Goal: Check status: Check status

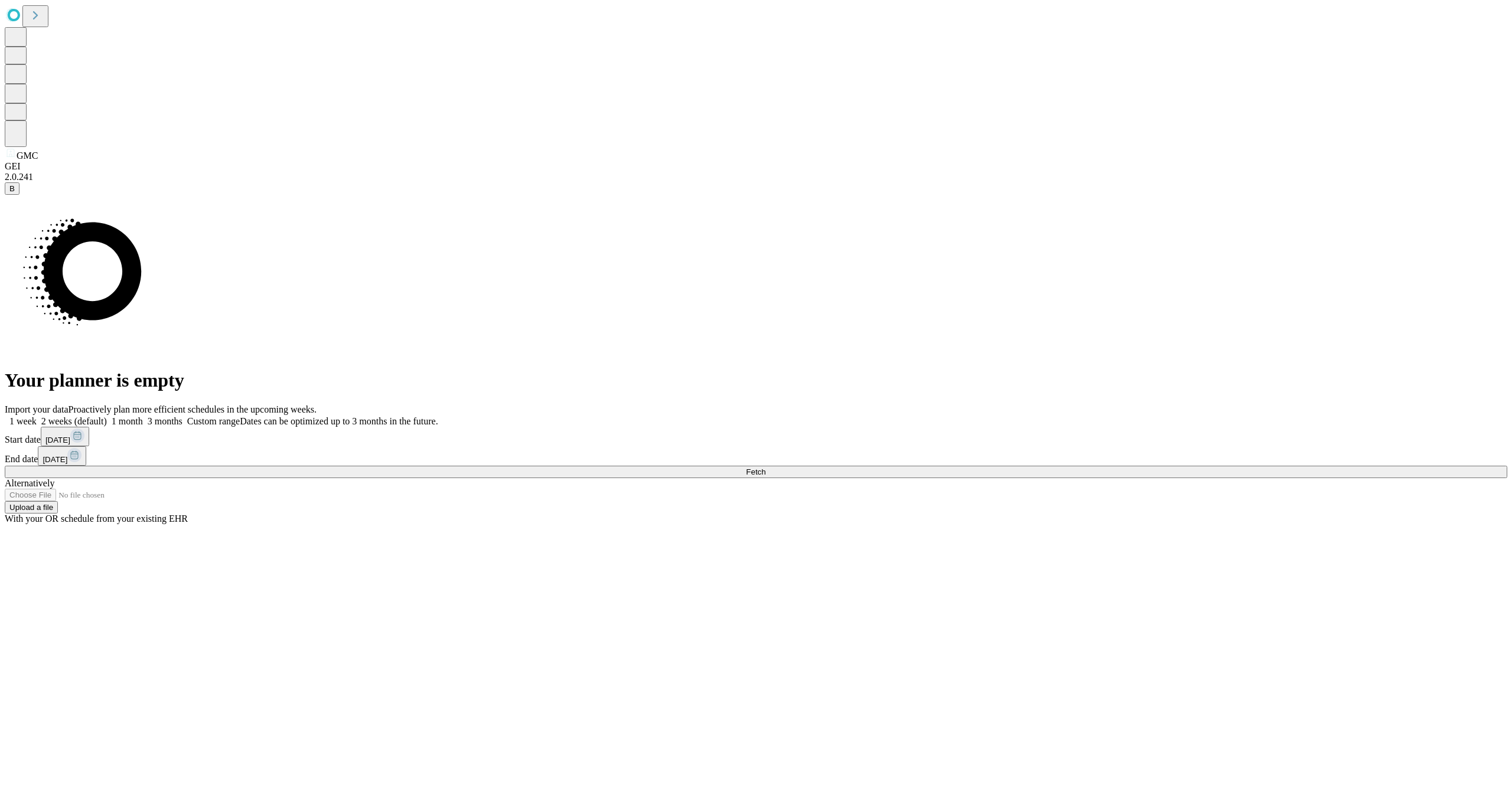
click at [1172, 479] on button "Fetch" at bounding box center [756, 471] width 1503 height 12
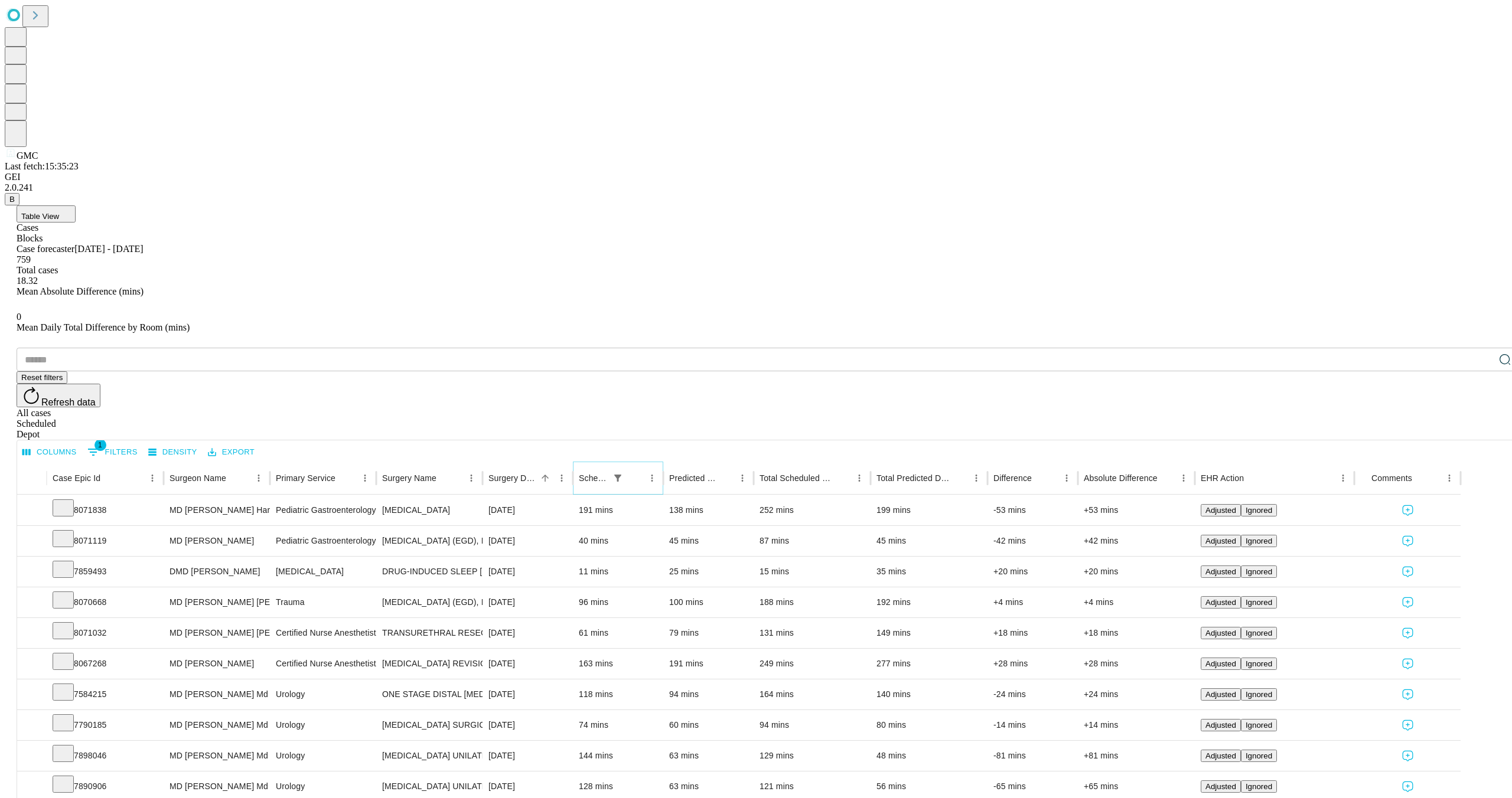
click at [621, 475] on icon "Show filters" at bounding box center [618, 479] width 7 height 7
click at [746, 348] on div "​ Reset filters Refresh data All cases Scheduled Depot" at bounding box center [768, 393] width 1503 height 92
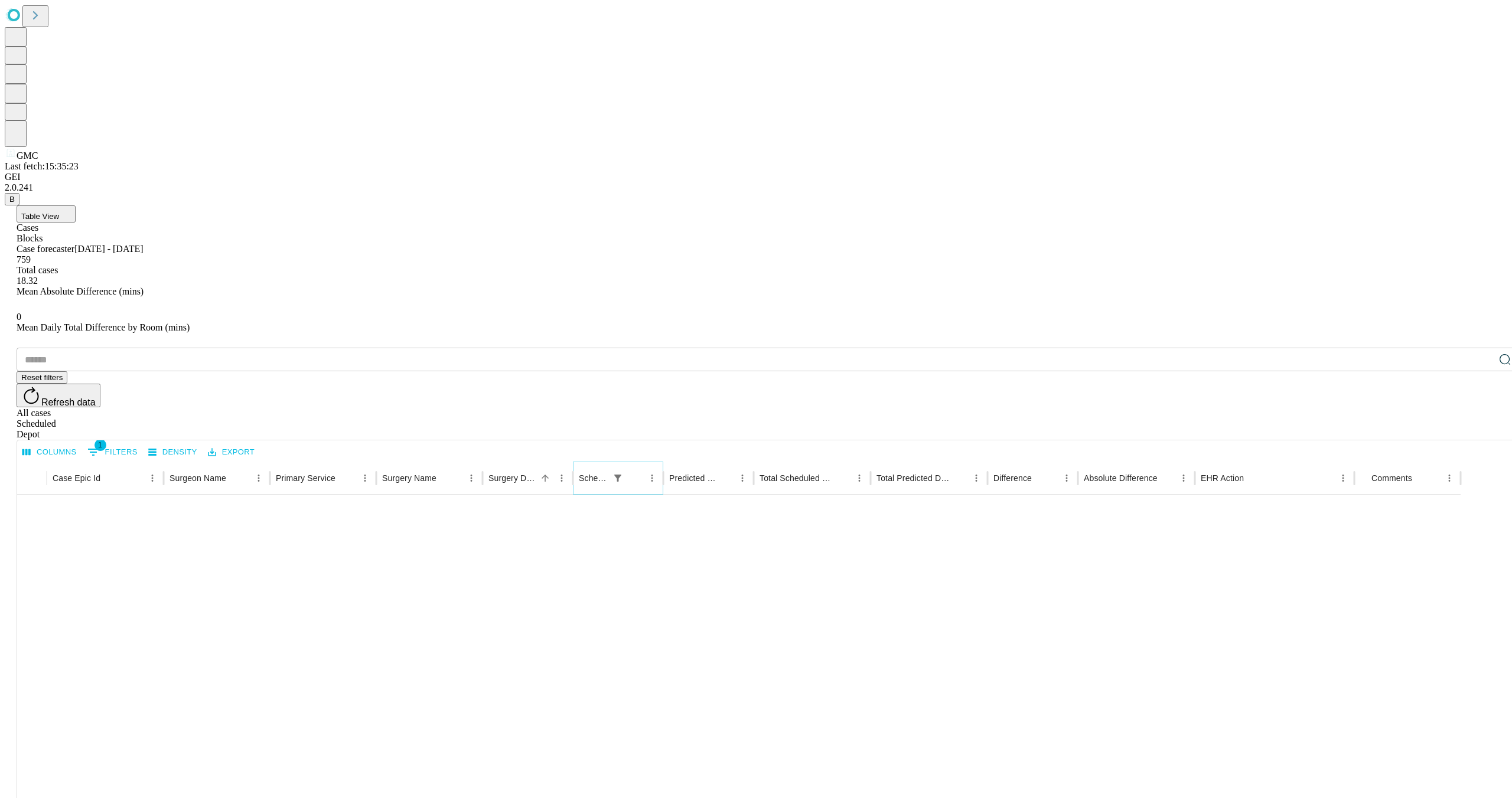
scroll to position [968, 0]
click at [1362, 770] on li "100" at bounding box center [1362, 773] width 35 height 21
type input "***"
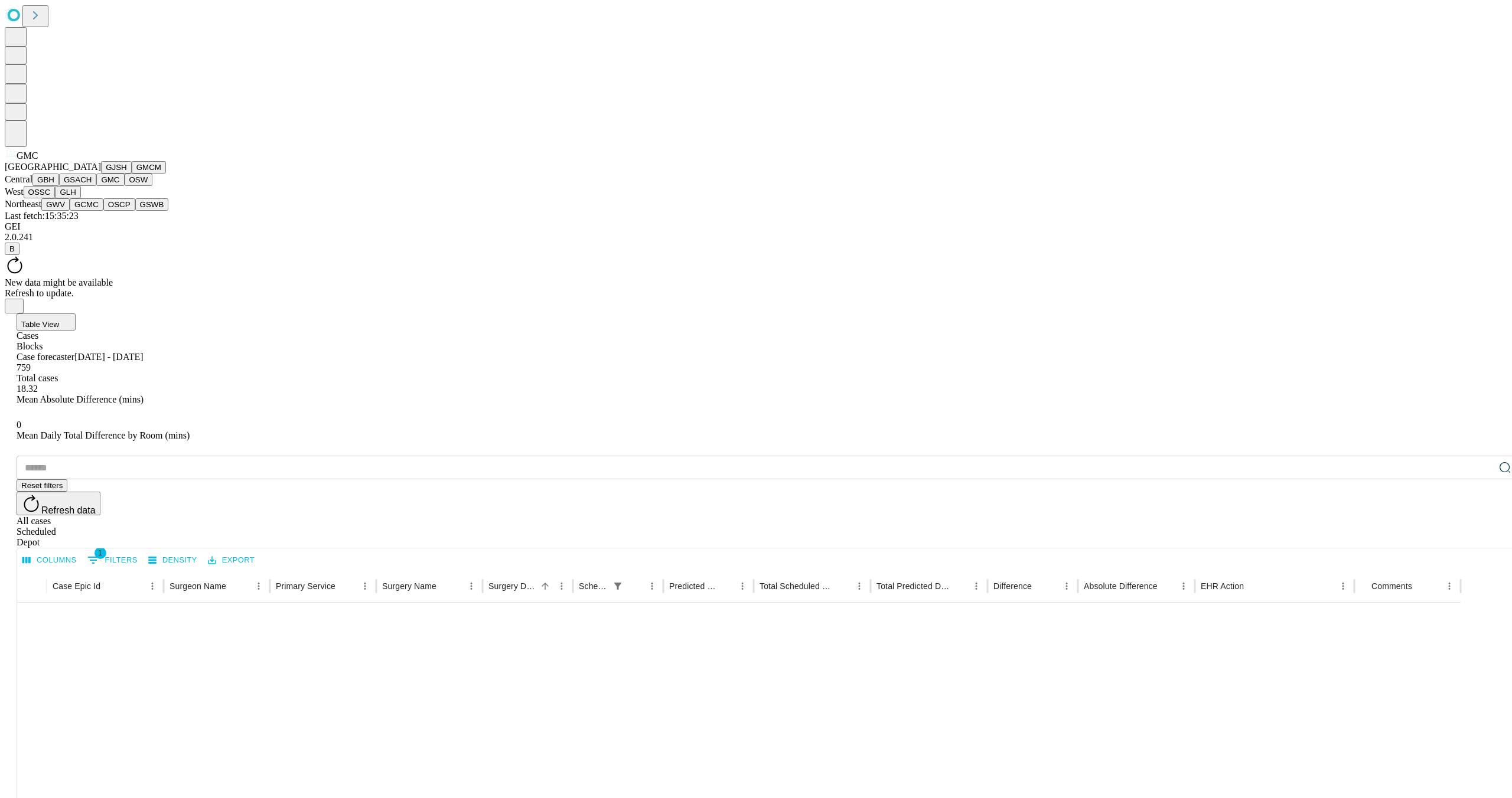
click at [19, 160] on span "GMC" at bounding box center [27, 156] width 21 height 10
click at [72, 198] on button "GLH" at bounding box center [67, 192] width 25 height 12
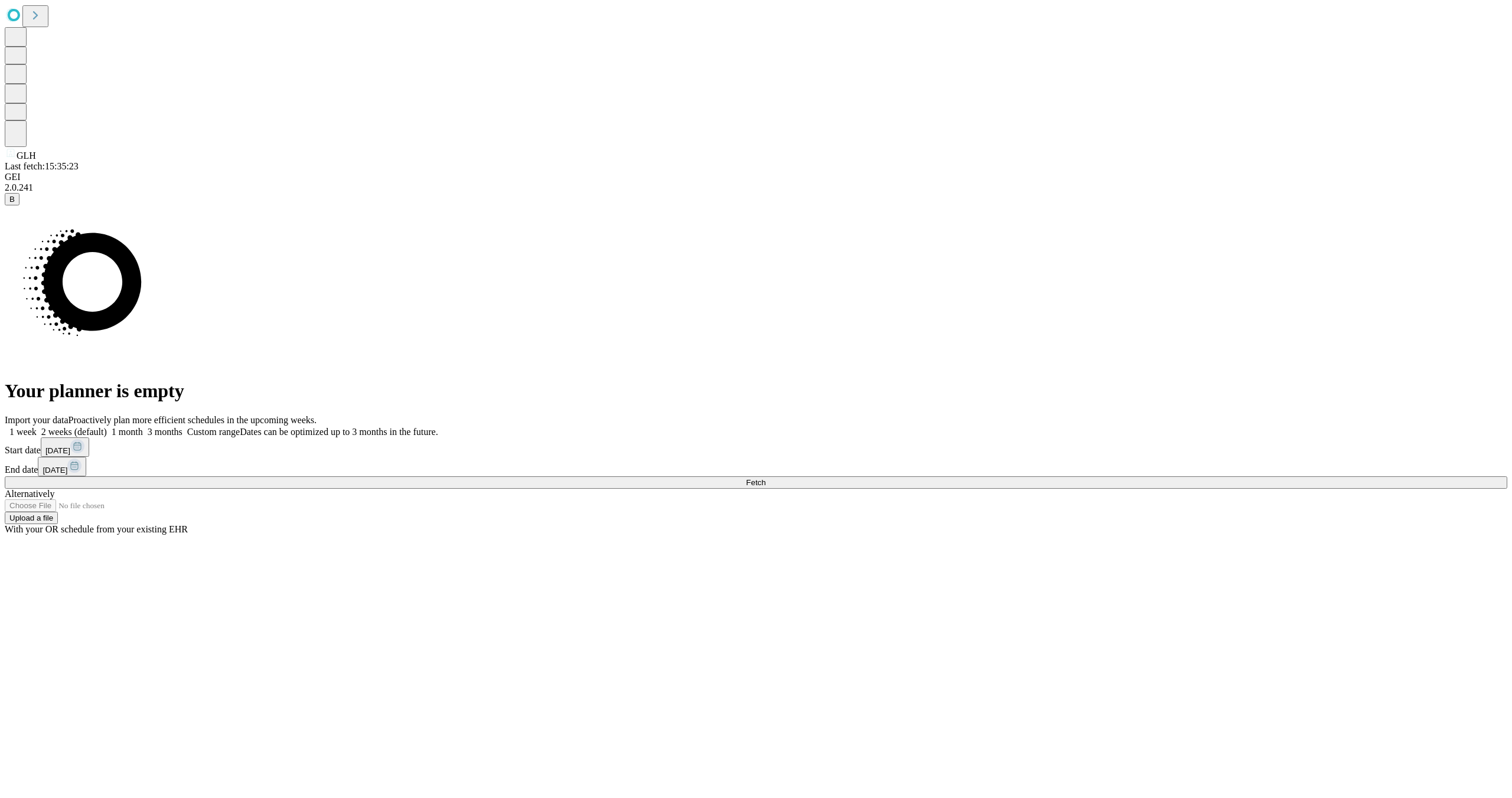
click at [766, 487] on span "Fetch" at bounding box center [756, 483] width 19 height 9
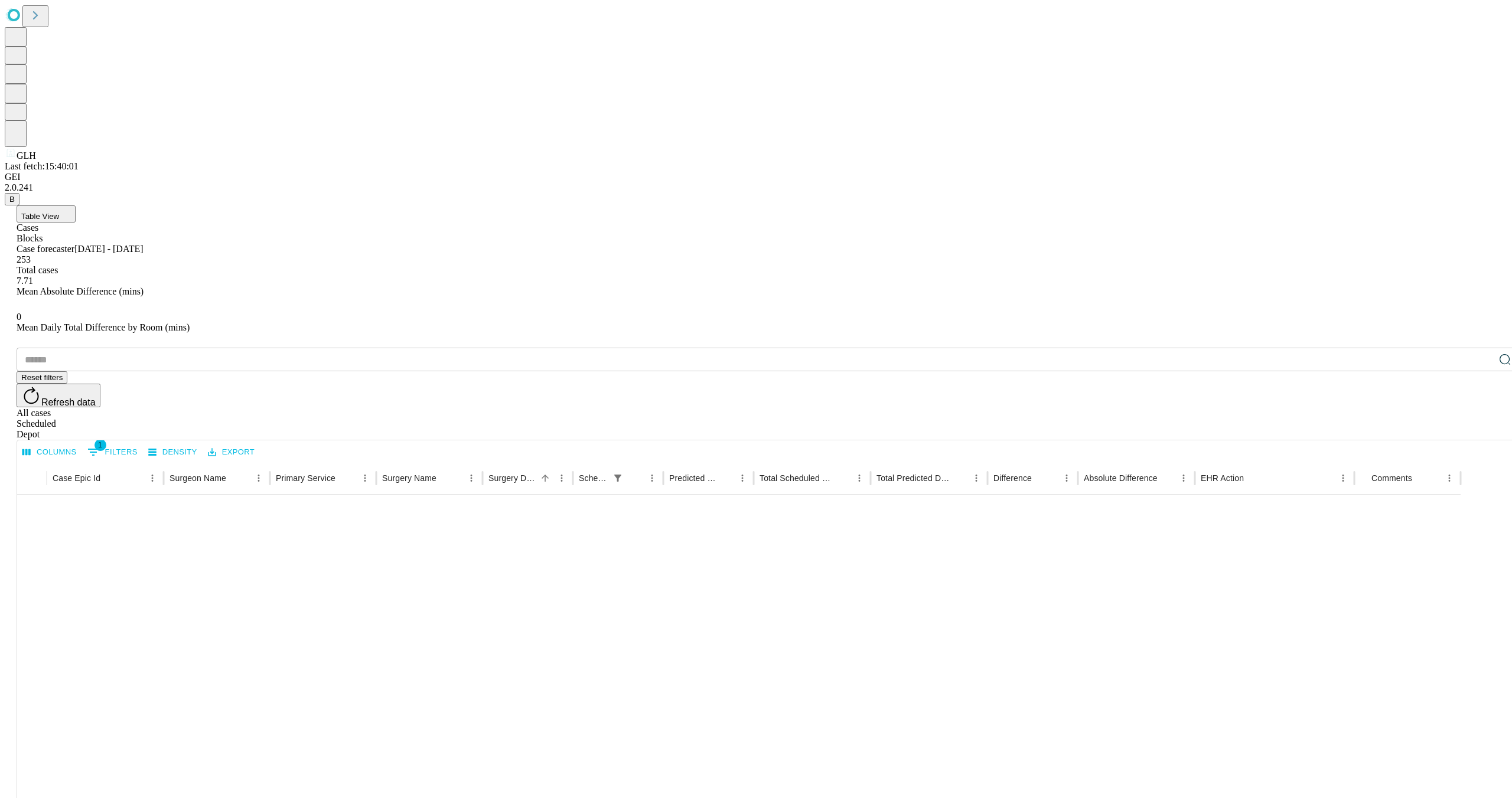
scroll to position [968, 0]
click at [1359, 773] on li "100" at bounding box center [1362, 773] width 35 height 21
type input "***"
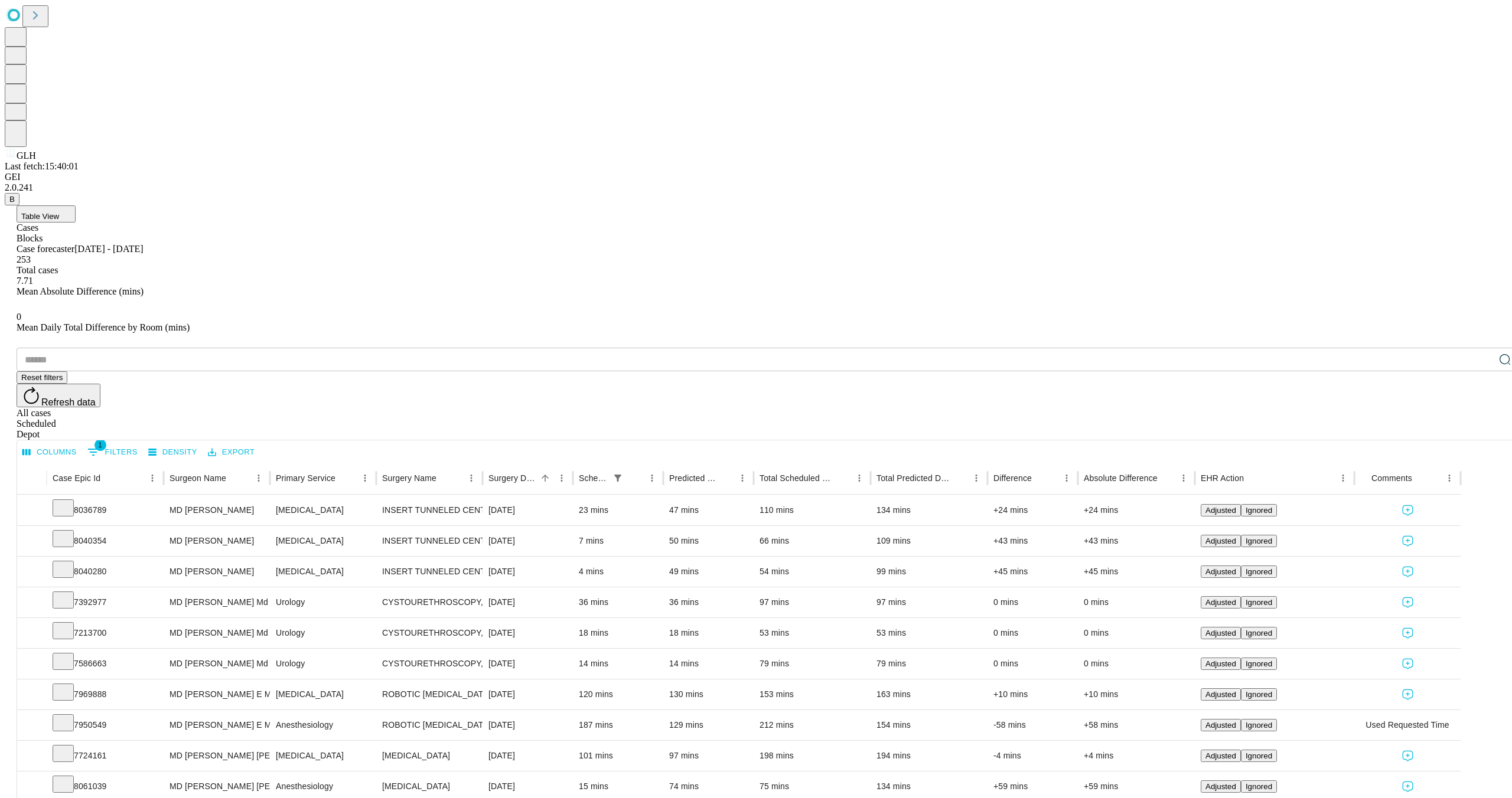
scroll to position [0, 0]
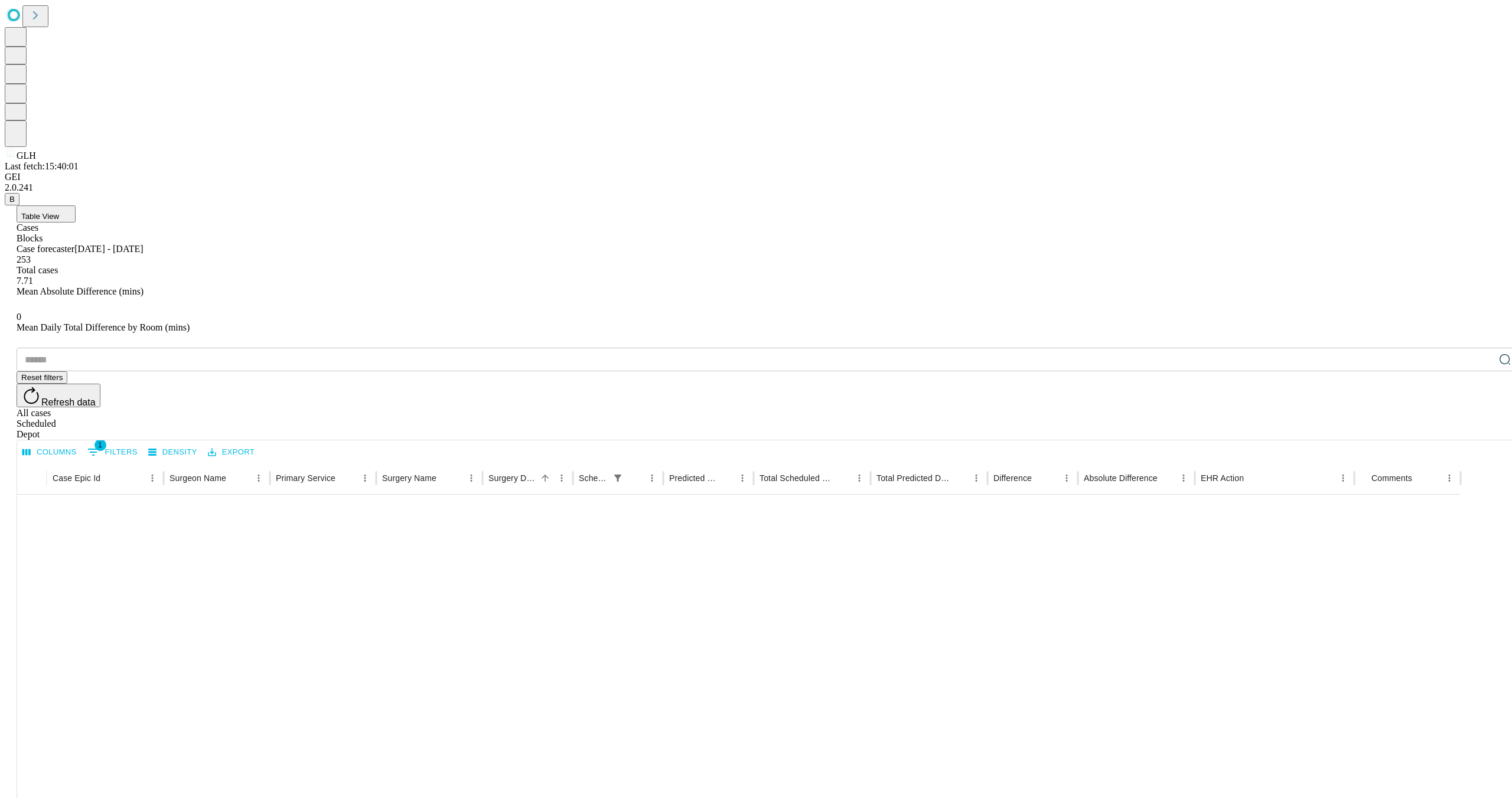
scroll to position [1897, 0]
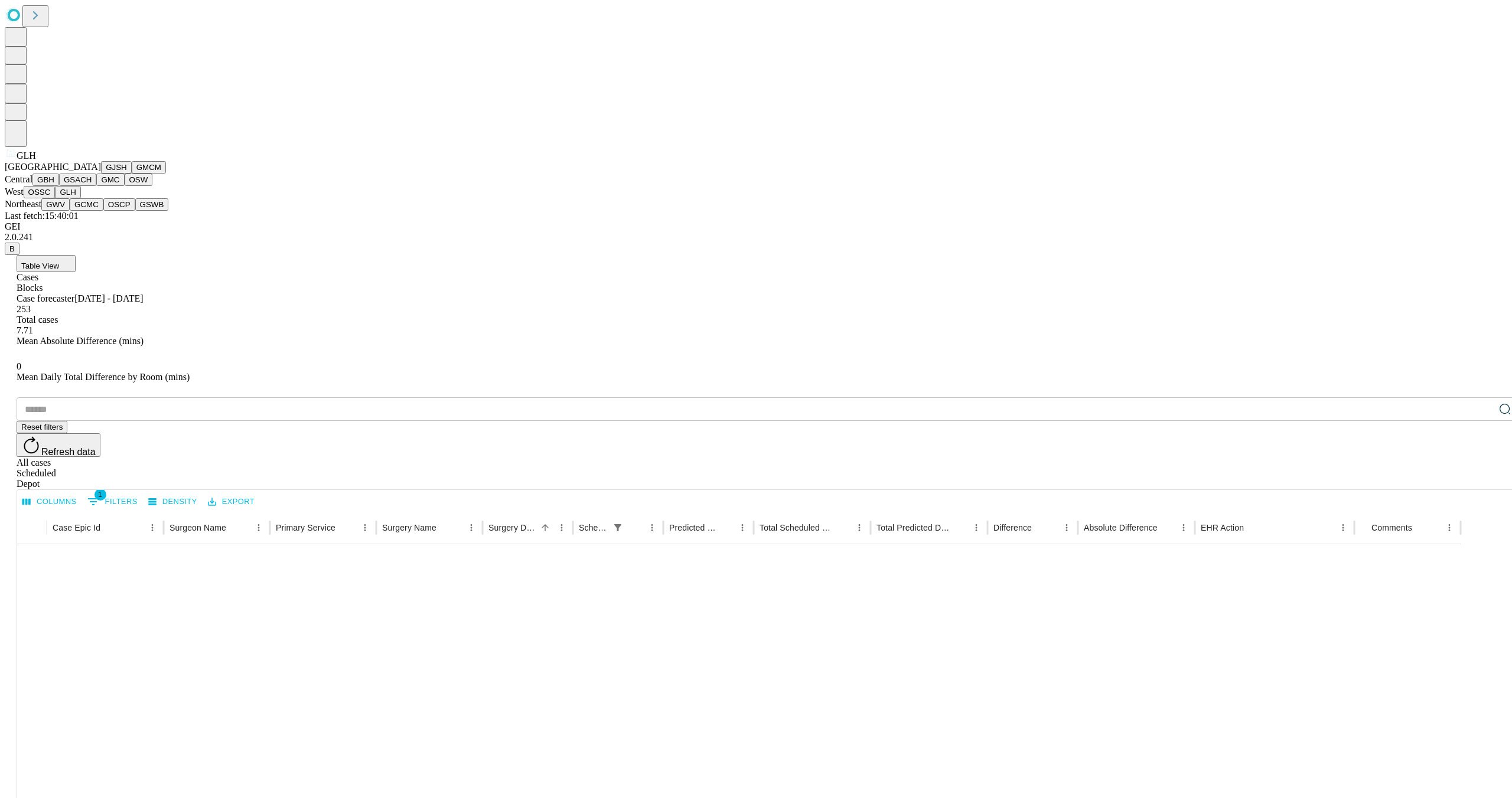
click at [17, 159] on icon at bounding box center [10, 153] width 12 height 12
click at [68, 198] on button "GLH" at bounding box center [67, 192] width 25 height 12
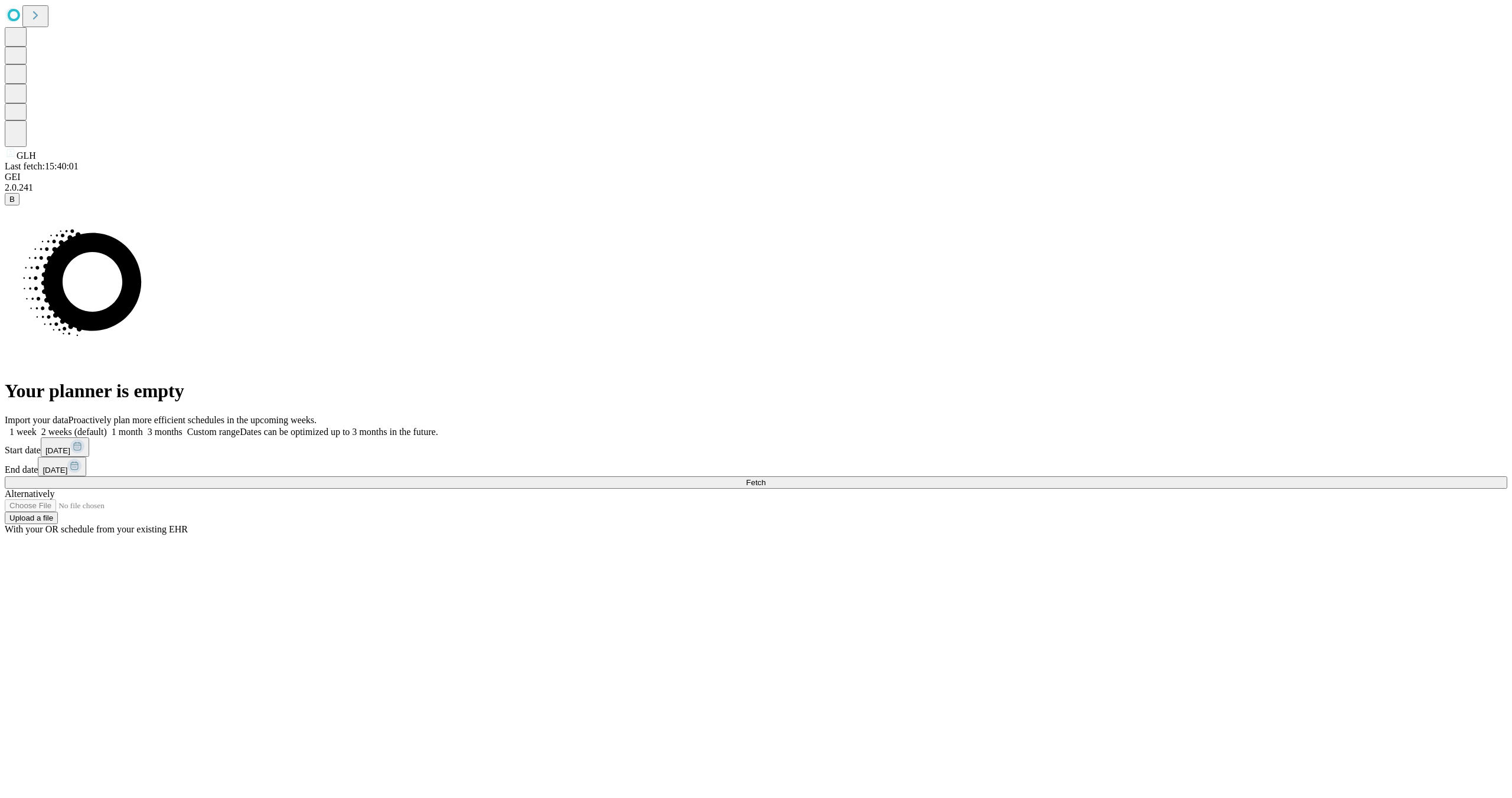
click at [182, 427] on span "3 months" at bounding box center [165, 431] width 35 height 10
click at [1182, 489] on button "Fetch" at bounding box center [756, 482] width 1503 height 12
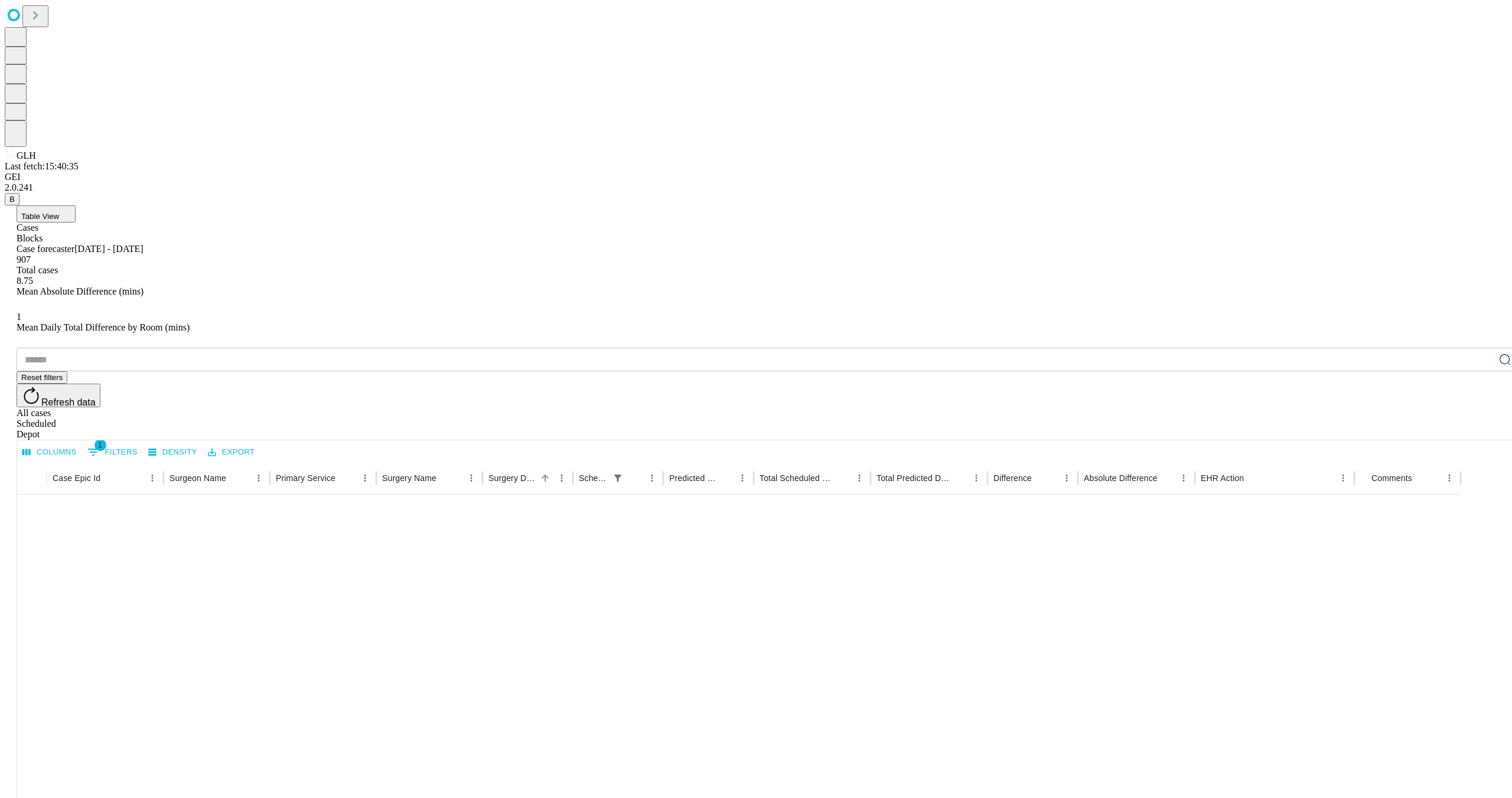
click at [1356, 770] on li "100" at bounding box center [1362, 773] width 35 height 21
type input "***"
